Goal: Task Accomplishment & Management: Complete application form

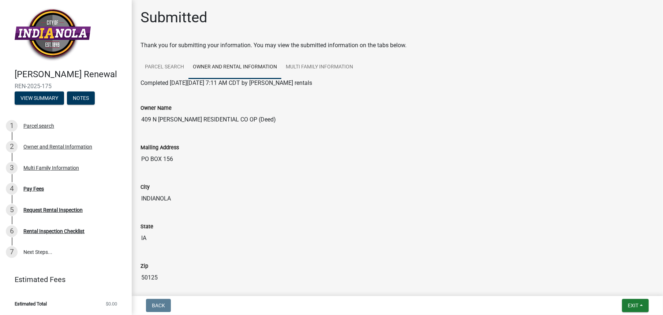
click at [39, 35] on img at bounding box center [53, 35] width 76 height 54
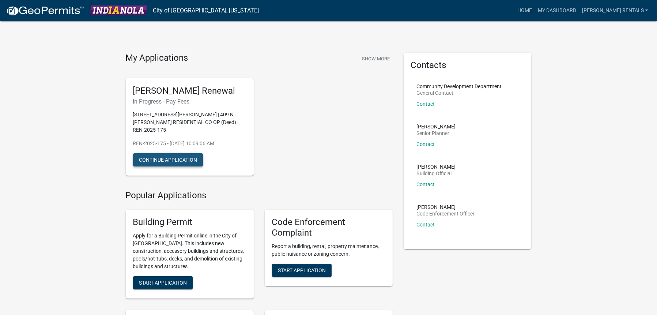
click at [186, 154] on button "Continue Application" at bounding box center [168, 159] width 70 height 13
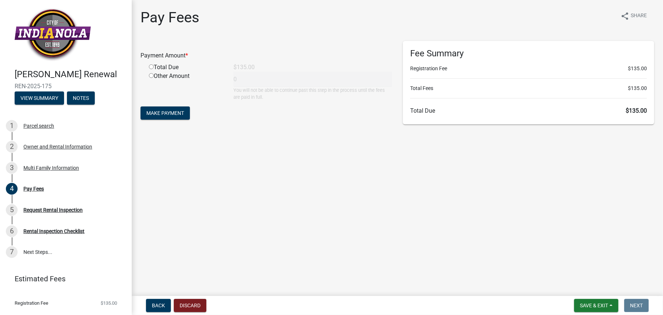
click at [152, 67] on input "radio" at bounding box center [151, 66] width 5 height 5
radio input "true"
type input "135"
click at [164, 112] on span "Make Payment" at bounding box center [165, 113] width 38 height 6
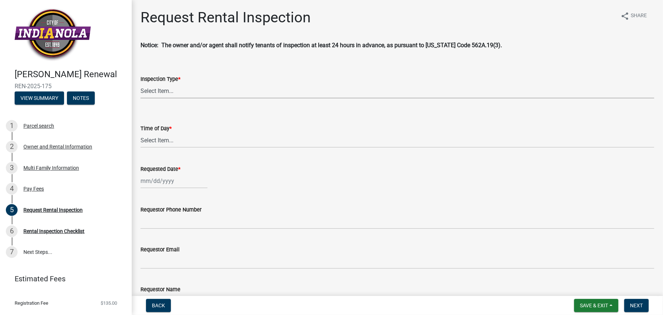
click at [174, 93] on select "Select Item... Rental Inspection" at bounding box center [396, 90] width 513 height 15
click at [140, 83] on select "Select Item... Rental Inspection" at bounding box center [396, 90] width 513 height 15
select select "b959d790-e5ea-4503-81e8-7f17c022e9fc"
click at [192, 141] on select "Select Item... AM PM" at bounding box center [396, 140] width 513 height 15
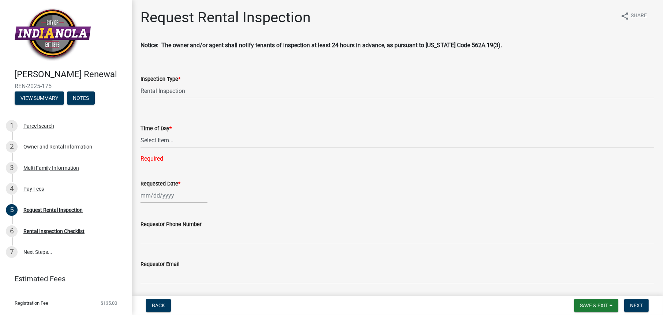
click at [253, 201] on wm-data-entity-input-list "Notice: The owner and/or agent shall notify tenants of inspection at least 24 h…" at bounding box center [396, 234] width 513 height 387
click at [186, 193] on div at bounding box center [173, 195] width 67 height 15
click at [160, 167] on div "30" at bounding box center [160, 168] width 12 height 12
type input "09/30/2025"
click at [161, 141] on select "Select Item... AM PM" at bounding box center [396, 140] width 513 height 15
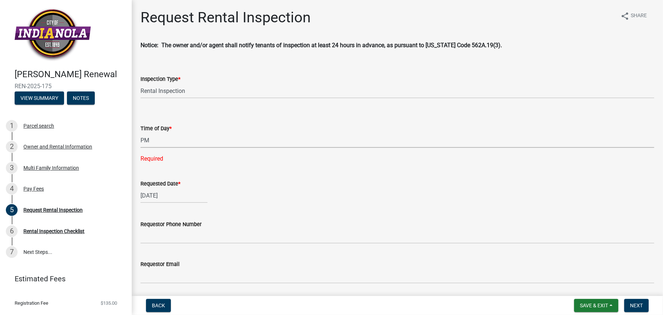
click at [140, 133] on select "Select Item... AM PM" at bounding box center [396, 140] width 513 height 15
select select "f27cc5fd-9797-4d91-936b-f69921ebc120"
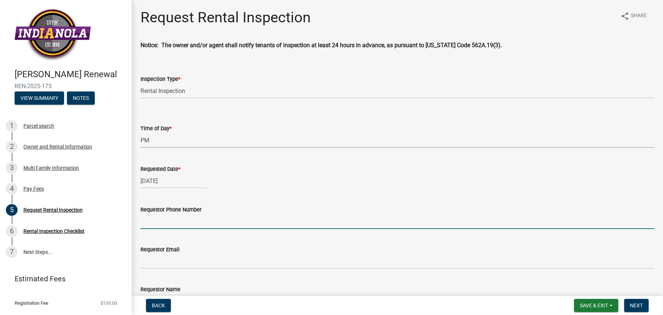
click at [212, 224] on input "Requestor Phone Number" at bounding box center [396, 221] width 513 height 15
type input "[PHONE_NUMBER]"
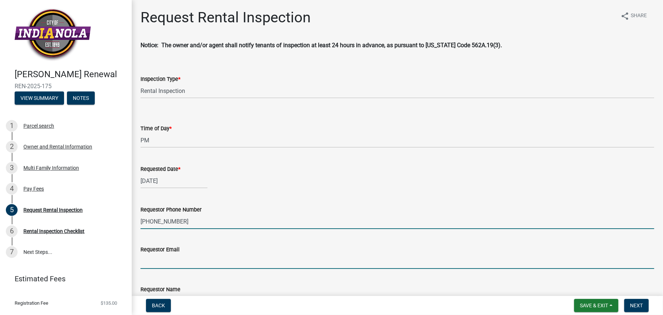
click at [196, 261] on input "Requestor Email" at bounding box center [396, 261] width 513 height 15
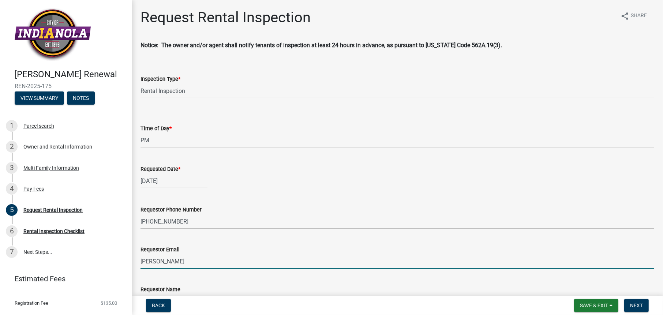
type input "[PERSON_NAME][EMAIL_ADDRESS][DOMAIN_NAME]"
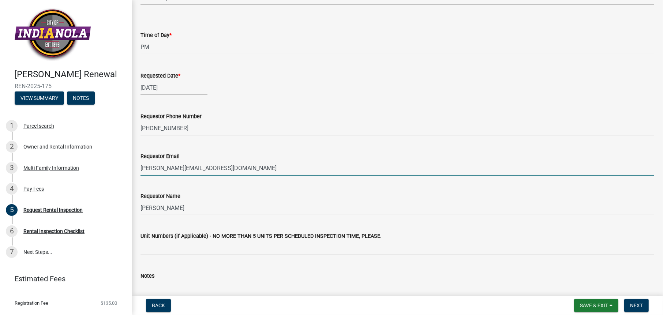
scroll to position [110, 0]
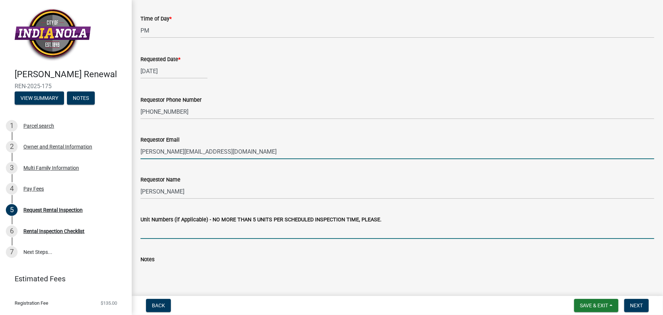
click at [158, 229] on input "Unit Numbers (if Applicable) - NO MORE THAN 5 UNITS PER SCHEDULED INSPECTION TI…" at bounding box center [396, 231] width 513 height 15
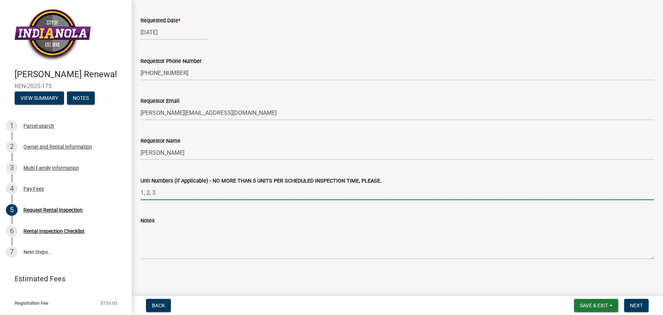
scroll to position [149, 0]
type input "1, 2, 3"
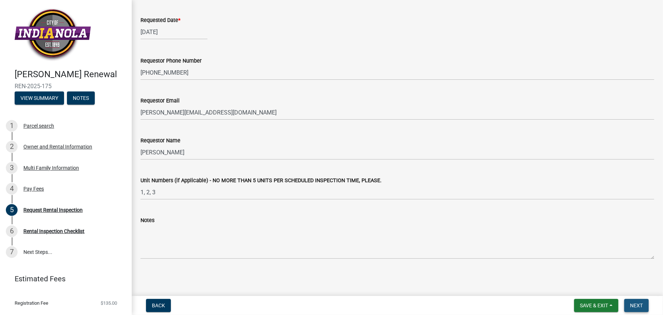
click at [638, 304] on span "Next" at bounding box center [636, 305] width 13 height 6
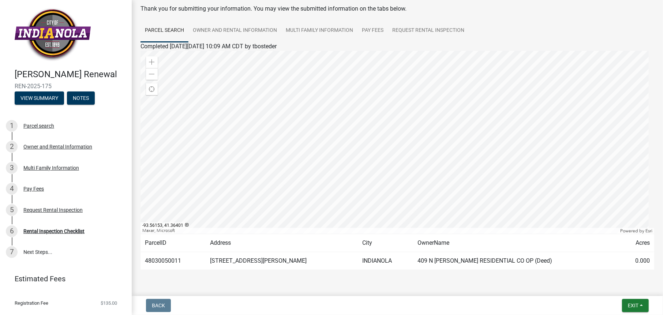
scroll to position [56, 0]
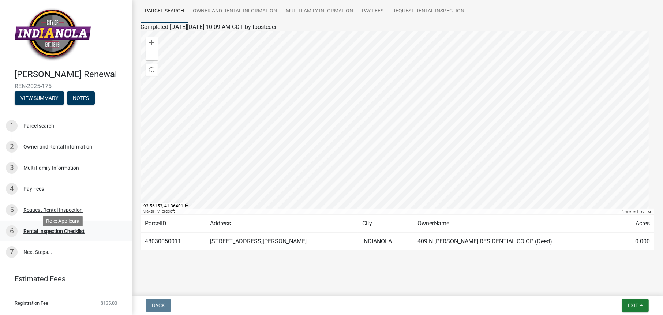
click at [59, 234] on div "Rental Inspection Checklist" at bounding box center [53, 231] width 61 height 5
click at [44, 105] on button "View Summary" at bounding box center [39, 97] width 49 height 13
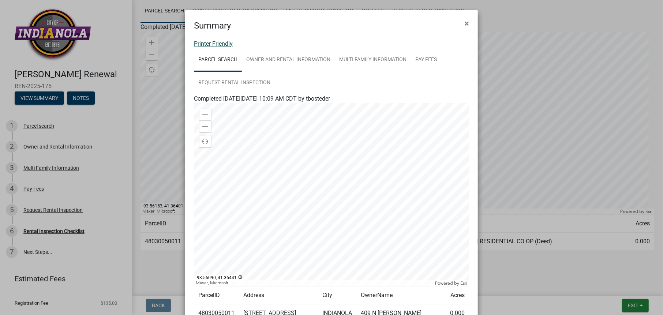
click at [217, 45] on link "Printer Friendly" at bounding box center [213, 43] width 39 height 7
